Goal: Transaction & Acquisition: Purchase product/service

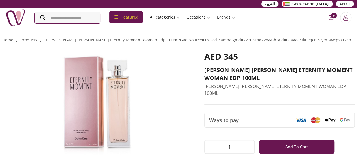
click at [97, 94] on img at bounding box center [96, 106] width 189 height 108
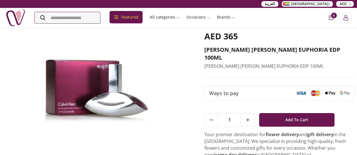
scroll to position [19, 0]
